Goal: Check status: Check status

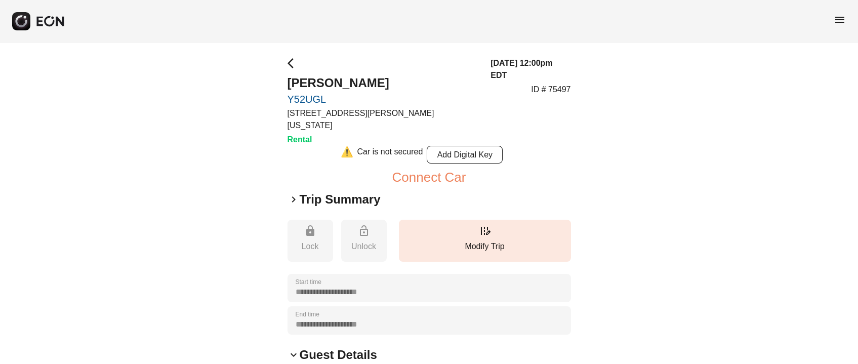
click at [294, 65] on span "arrow_back_ios" at bounding box center [293, 63] width 12 height 12
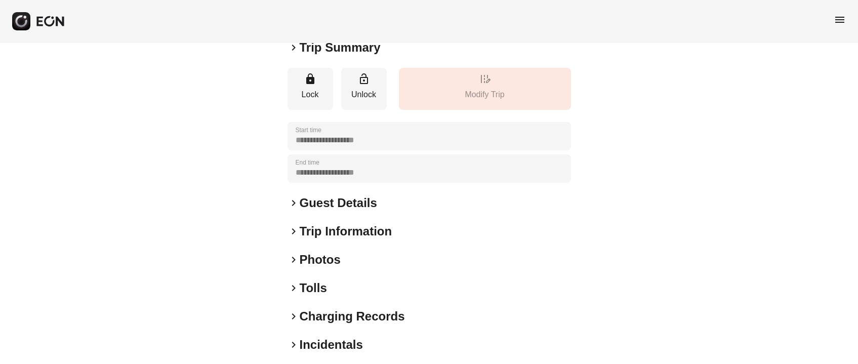
scroll to position [141, 0]
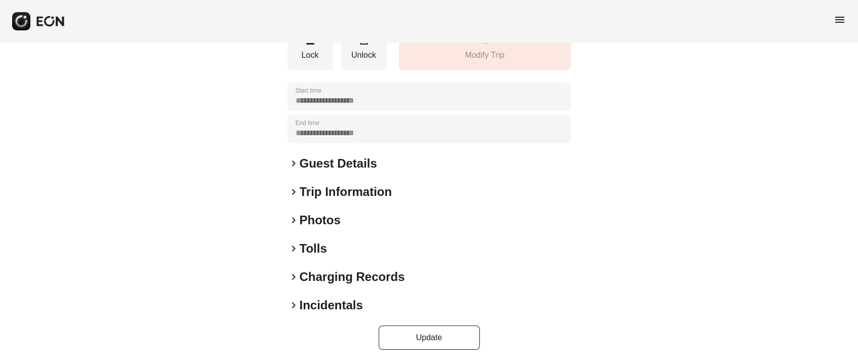
click at [324, 220] on h2 "Photos" at bounding box center [320, 220] width 41 height 16
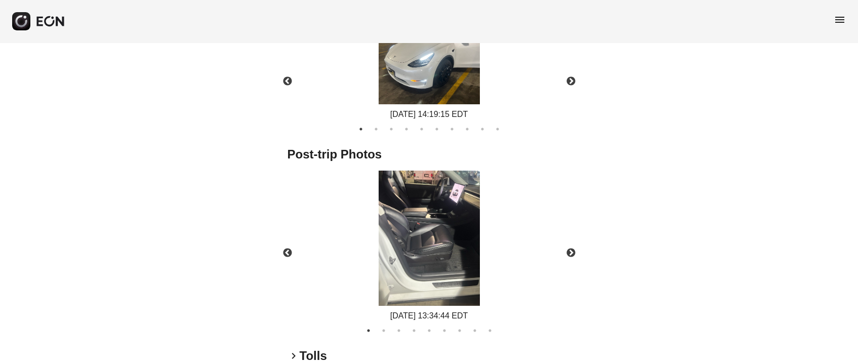
scroll to position [520, 0]
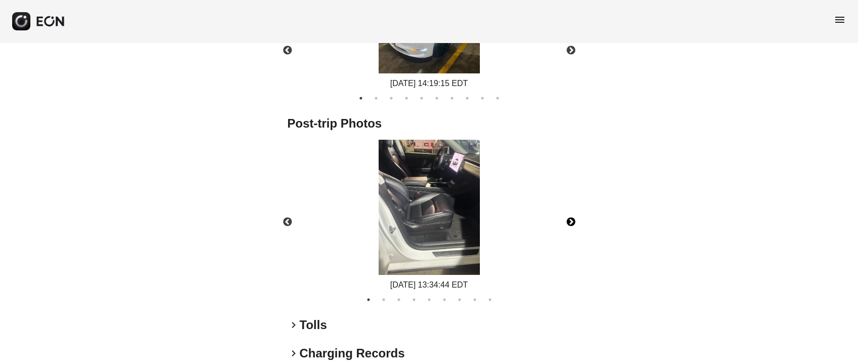
click at [572, 221] on button "Next" at bounding box center [570, 221] width 35 height 35
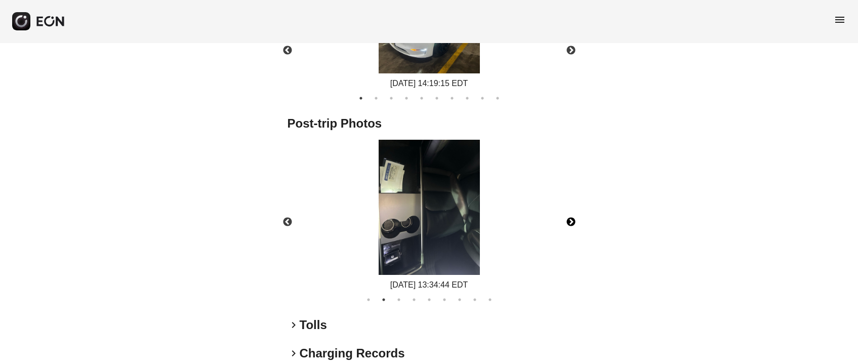
click at [575, 216] on button "Next" at bounding box center [570, 221] width 35 height 35
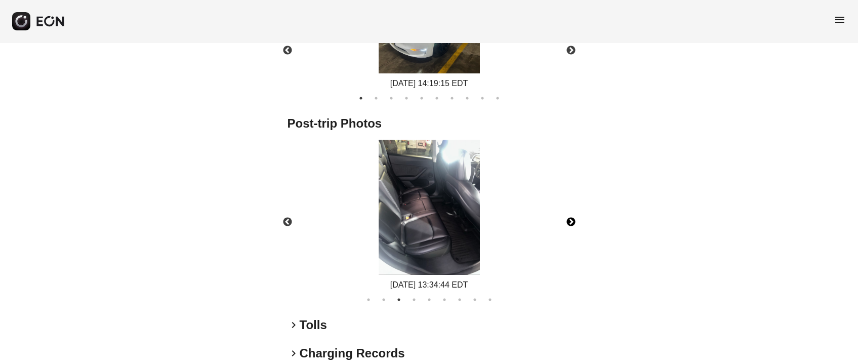
click at [575, 220] on button "Next" at bounding box center [570, 221] width 35 height 35
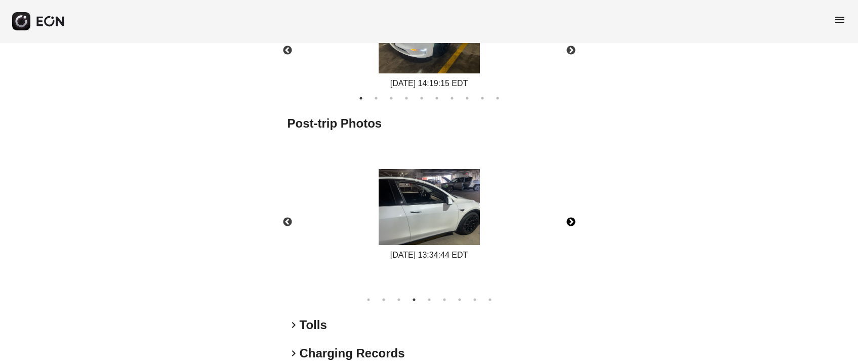
click at [573, 221] on button "Next" at bounding box center [570, 221] width 35 height 35
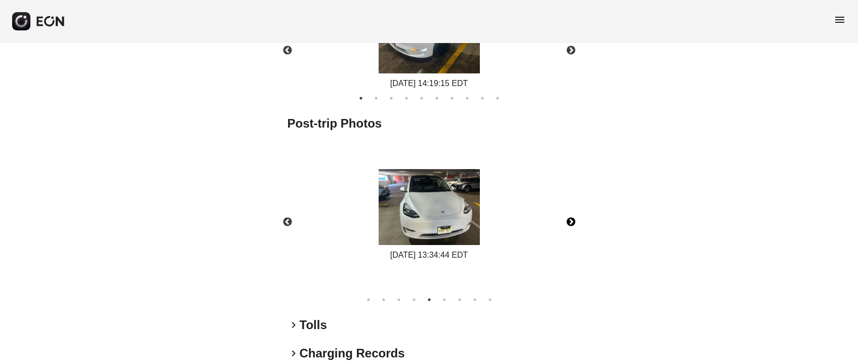
click at [568, 221] on button "Next" at bounding box center [570, 221] width 35 height 35
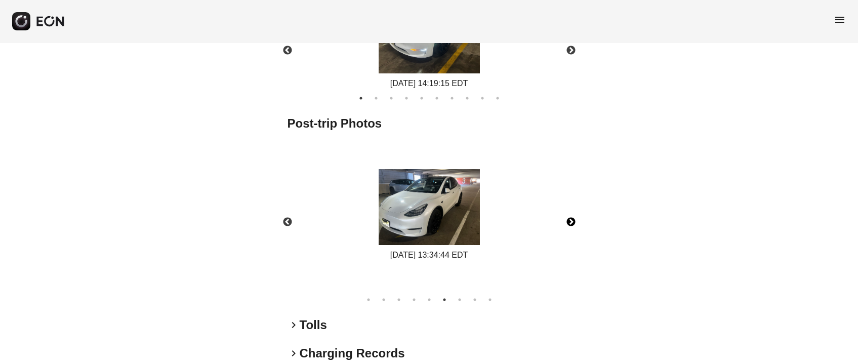
click at [567, 221] on button "Next" at bounding box center [570, 221] width 35 height 35
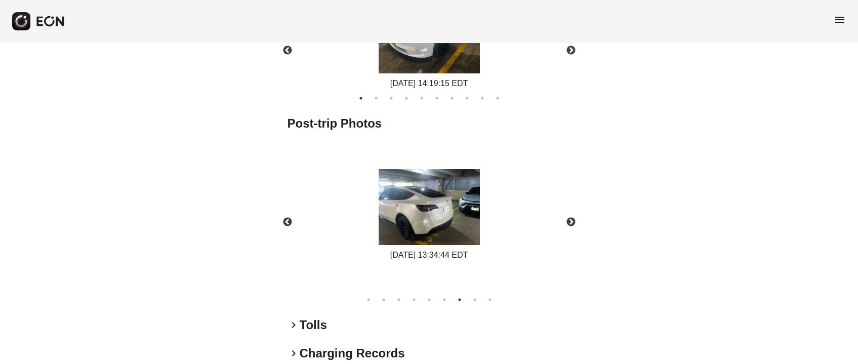
click at [568, 221] on button "Next" at bounding box center [570, 221] width 35 height 35
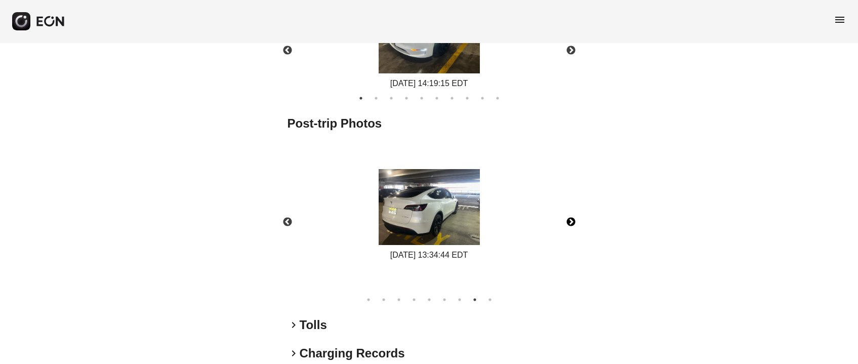
click at [574, 220] on button "Next" at bounding box center [570, 221] width 35 height 35
